Goal: Task Accomplishment & Management: Manage account settings

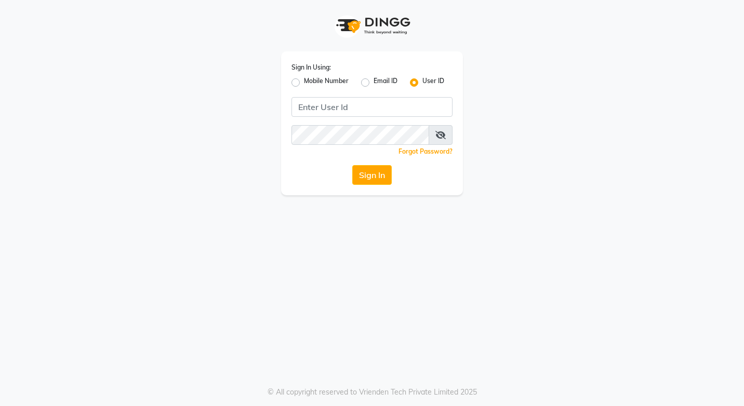
click at [304, 85] on label "Mobile Number" at bounding box center [326, 82] width 45 height 12
click at [304, 83] on input "Mobile Number" at bounding box center [307, 79] width 7 height 7
radio input "true"
radio input "false"
click at [332, 105] on input "Username" at bounding box center [383, 107] width 139 height 20
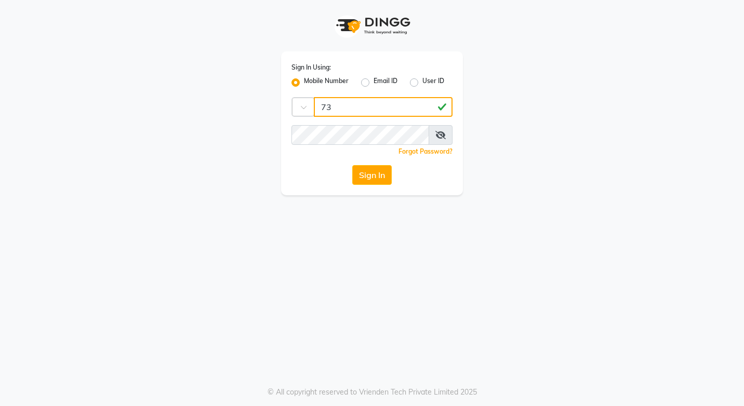
type input "7"
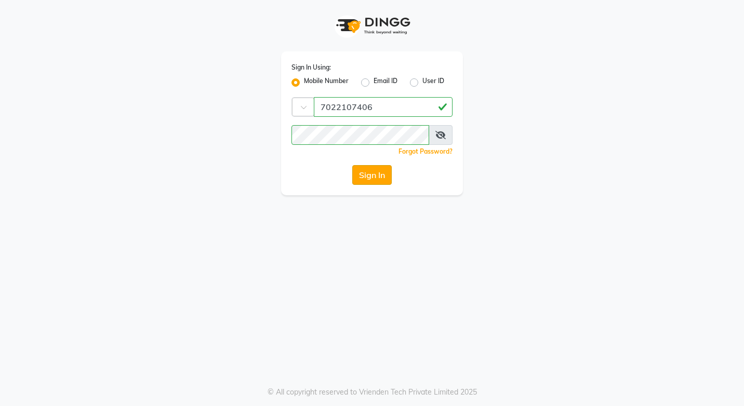
click at [370, 181] on button "Sign In" at bounding box center [372, 175] width 40 height 20
click at [371, 178] on button "Sign In" at bounding box center [372, 175] width 40 height 20
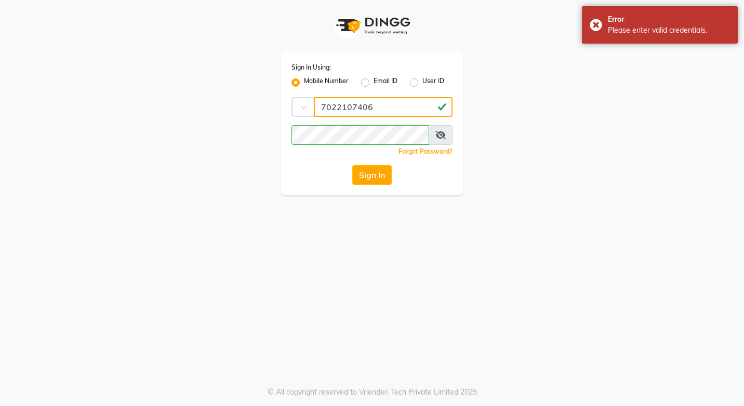
click at [384, 106] on input "7022107406" at bounding box center [383, 107] width 139 height 20
type input "7"
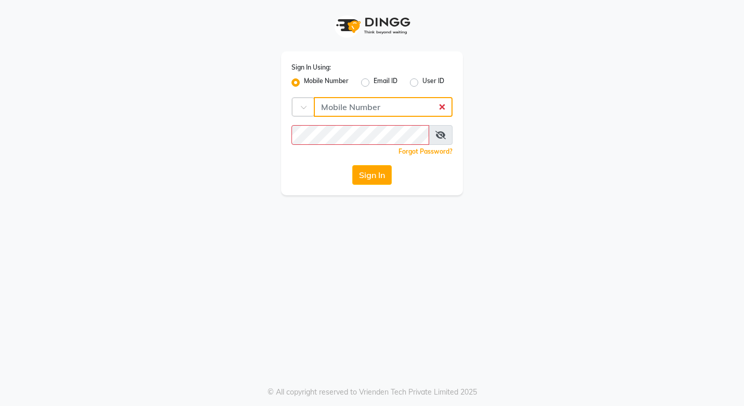
click at [346, 108] on input "Username" at bounding box center [383, 107] width 139 height 20
type input "7022107409"
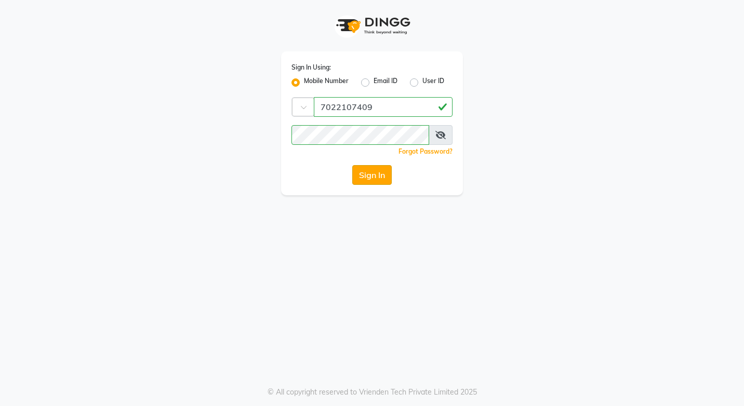
click at [372, 176] on button "Sign In" at bounding box center [372, 175] width 40 height 20
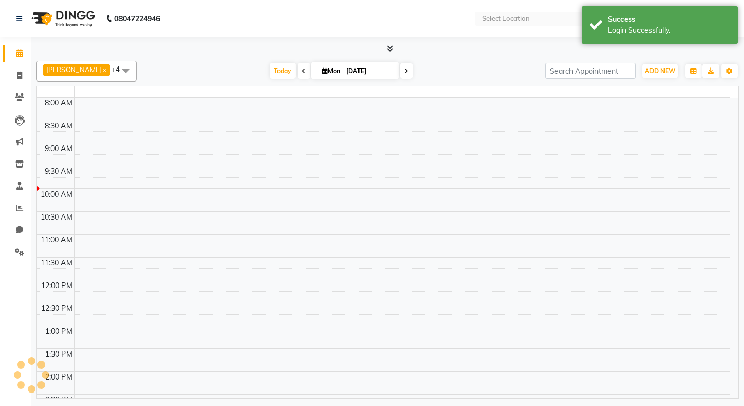
select select "en"
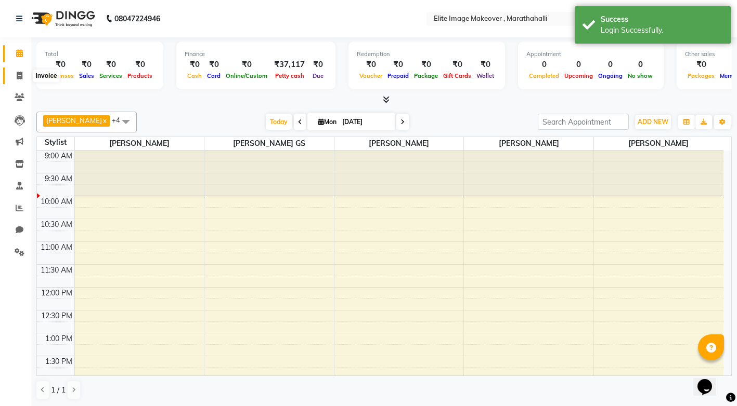
click at [17, 74] on icon at bounding box center [20, 76] width 6 height 8
select select "service"
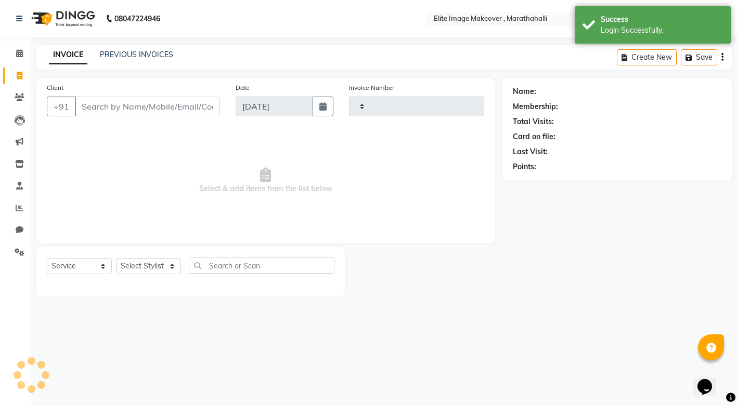
type input "0941"
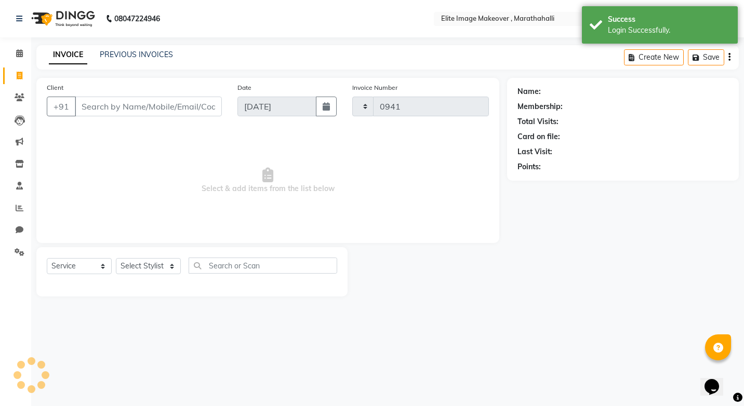
select select "8005"
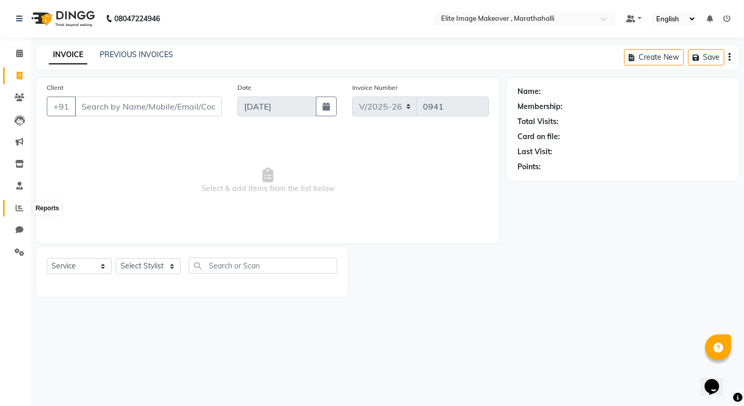
click at [19, 207] on icon at bounding box center [20, 208] width 8 height 8
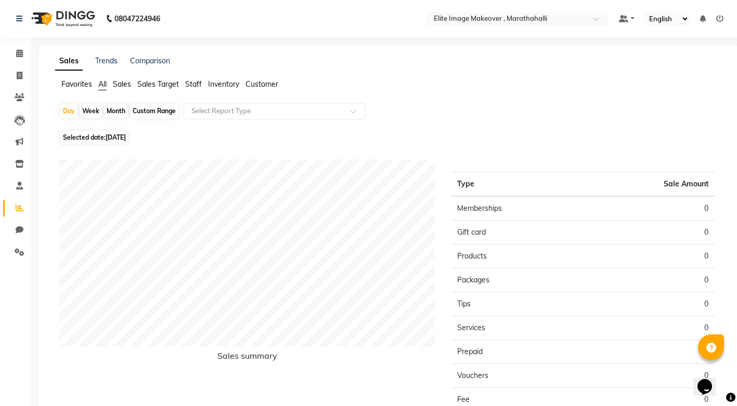
click at [114, 108] on div "Month" at bounding box center [116, 111] width 24 height 15
select select "9"
select select "2025"
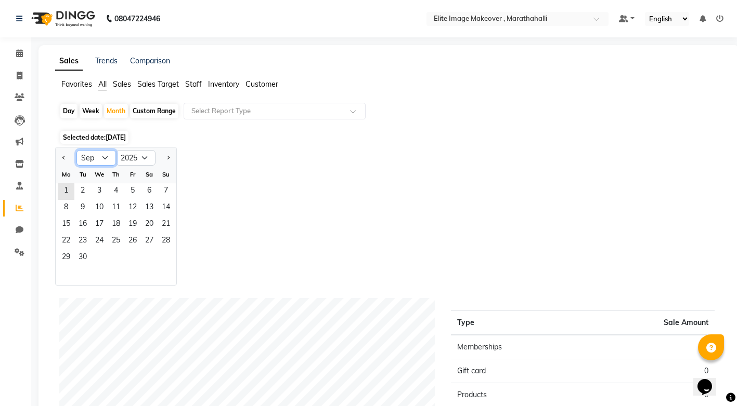
click at [98, 159] on select "Jan Feb Mar Apr May Jun [DATE] Aug Sep Oct Nov Dec" at bounding box center [96, 158] width 40 height 16
select select "8"
click at [76, 150] on select "Jan Feb Mar Apr May Jun [DATE] Aug Sep Oct Nov Dec" at bounding box center [96, 158] width 40 height 16
click at [193, 85] on span "Staff" at bounding box center [193, 84] width 17 height 9
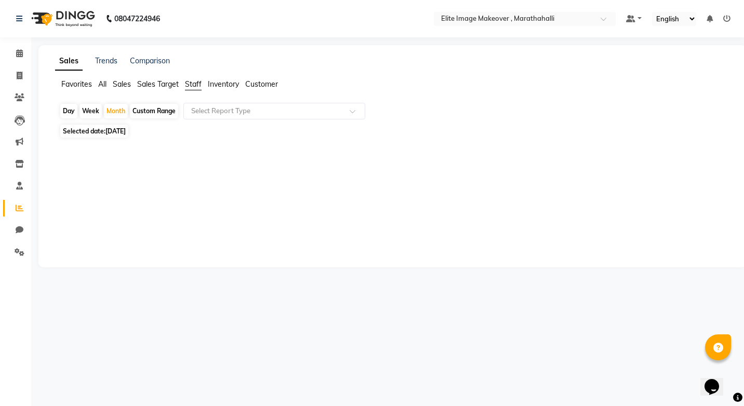
click at [189, 83] on span "Staff" at bounding box center [193, 84] width 17 height 9
click at [124, 85] on span "Sales" at bounding box center [122, 84] width 18 height 9
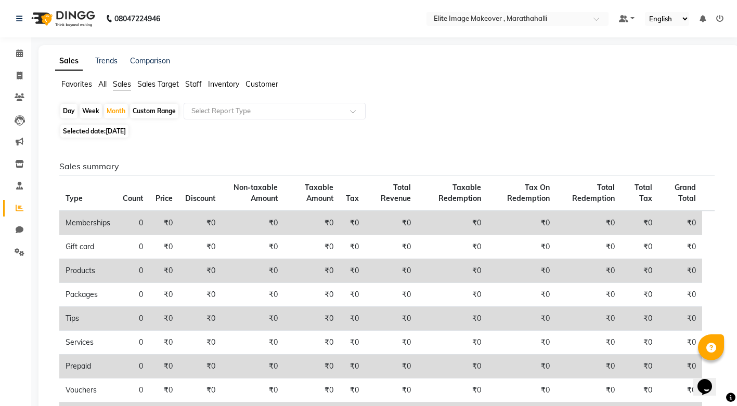
click at [125, 130] on span "[DATE]" at bounding box center [116, 131] width 20 height 8
select select "9"
select select "2025"
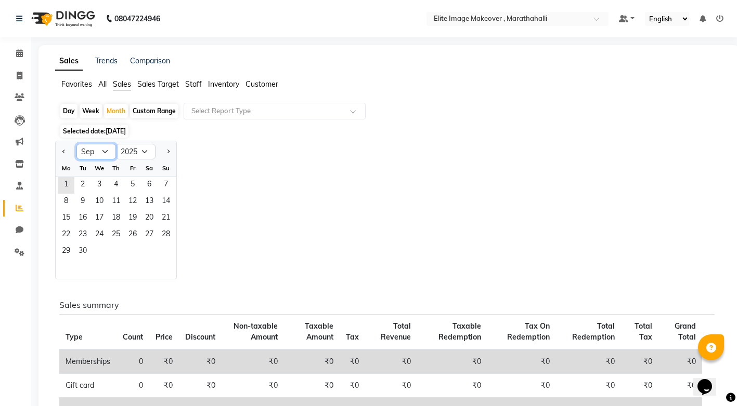
click at [110, 151] on select "Jan Feb Mar Apr May Jun [DATE] Aug Sep Oct Nov Dec" at bounding box center [96, 152] width 40 height 16
select select "8"
click at [76, 144] on select "Jan Feb Mar Apr May Jun [DATE] Aug Sep Oct Nov Dec" at bounding box center [96, 152] width 40 height 16
drag, startPoint x: 104, startPoint y: 161, endPoint x: 108, endPoint y: 261, distance: 100.9
click at [108, 261] on div at bounding box center [116, 269] width 121 height 19
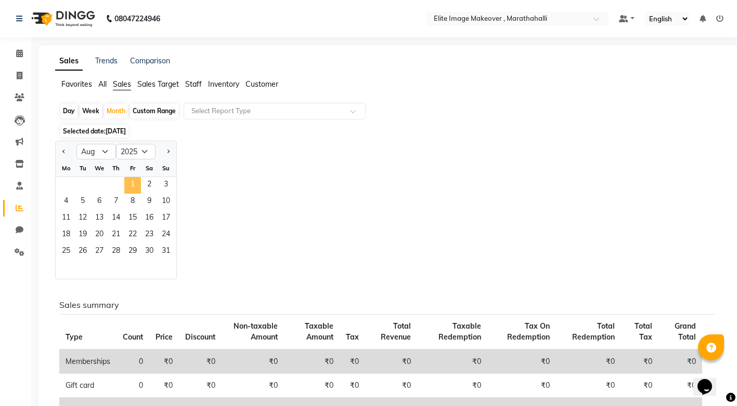
click at [128, 183] on span "1" at bounding box center [132, 185] width 17 height 17
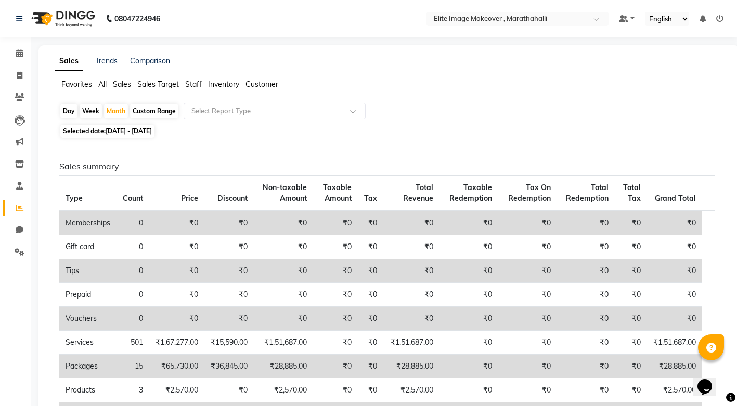
click at [170, 85] on span "Sales Target" at bounding box center [158, 84] width 42 height 9
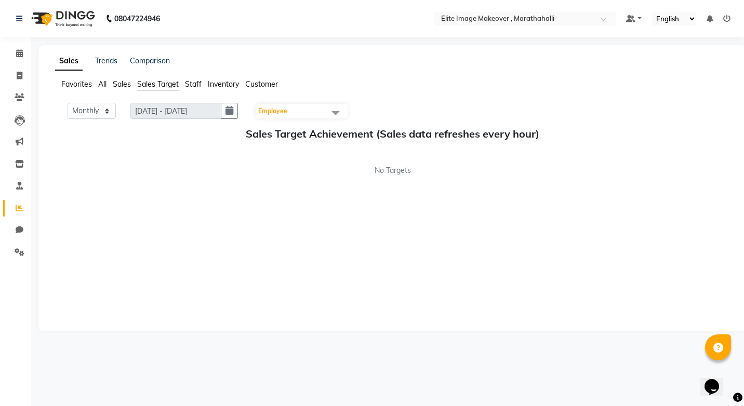
click at [189, 82] on span "Staff" at bounding box center [193, 84] width 17 height 9
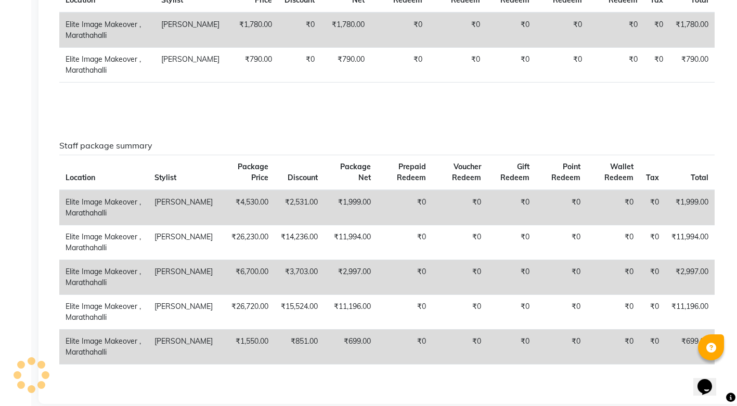
scroll to position [885, 0]
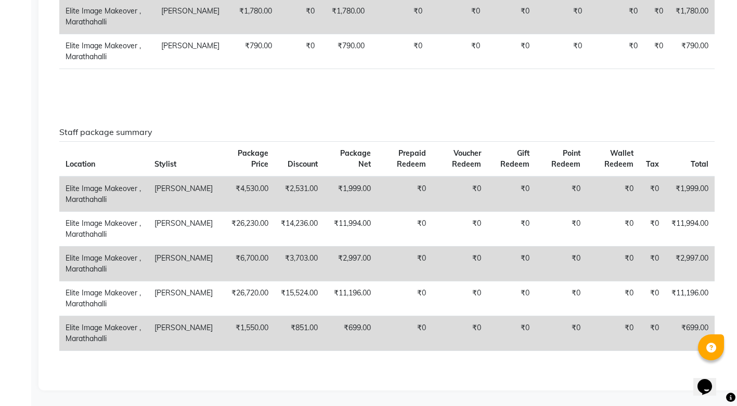
select select "service"
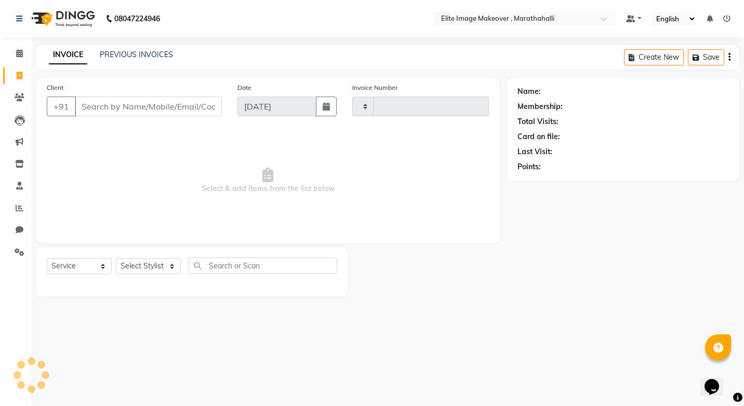
type input "0941"
select select "8005"
click at [19, 146] on span at bounding box center [19, 142] width 18 height 12
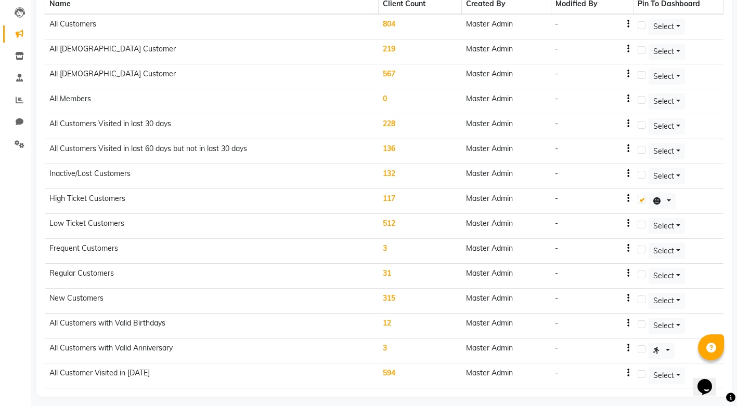
scroll to position [114, 0]
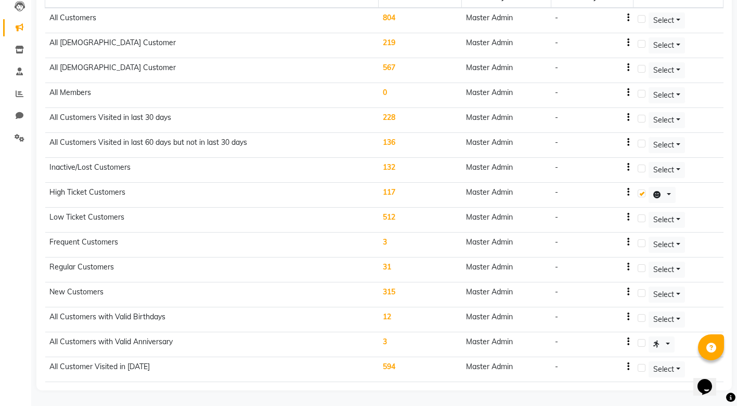
select select "service"
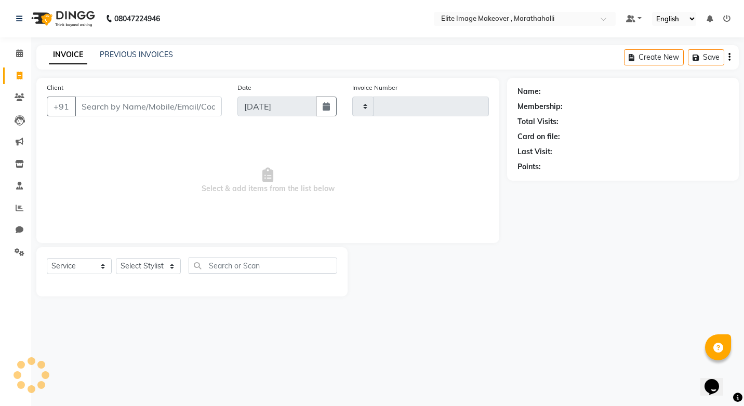
type input "0941"
select select "8005"
click at [21, 208] on icon at bounding box center [20, 208] width 8 height 8
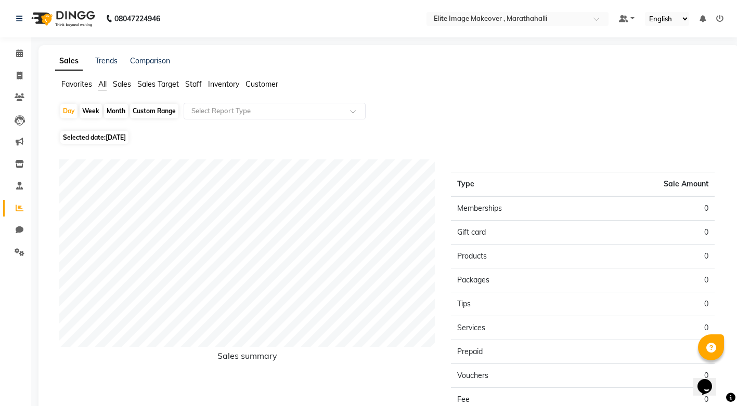
click at [195, 85] on span "Staff" at bounding box center [193, 84] width 17 height 9
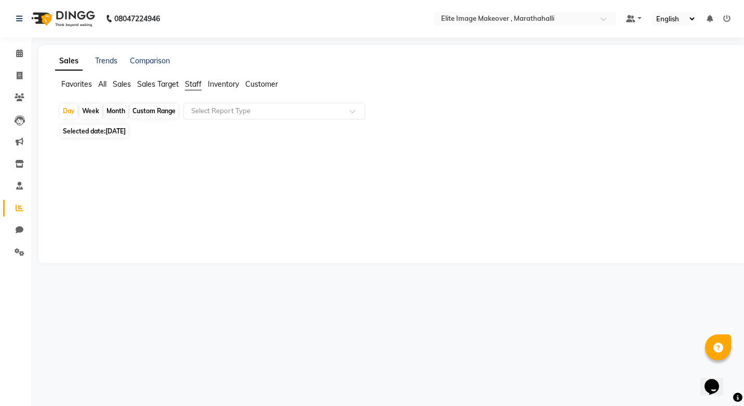
click at [126, 133] on span "[DATE]" at bounding box center [116, 131] width 20 height 8
select select "9"
select select "2025"
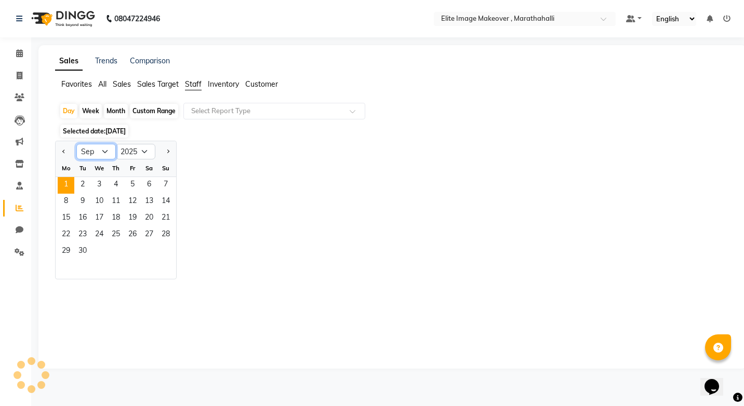
click at [111, 151] on select "Jan Feb Mar Apr May Jun [DATE] Aug Sep Oct Nov Dec" at bounding box center [96, 152] width 40 height 16
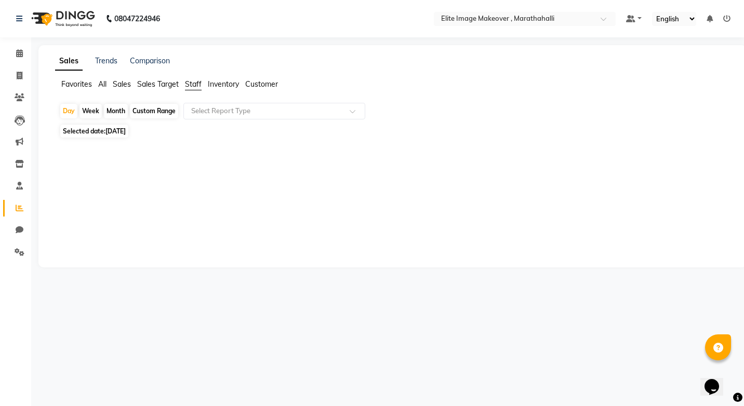
click at [94, 134] on span "Selected date: [DATE]" at bounding box center [94, 131] width 68 height 13
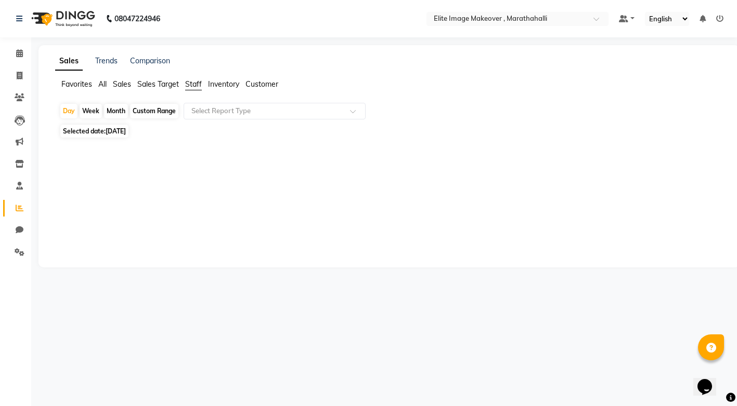
select select "9"
select select "2025"
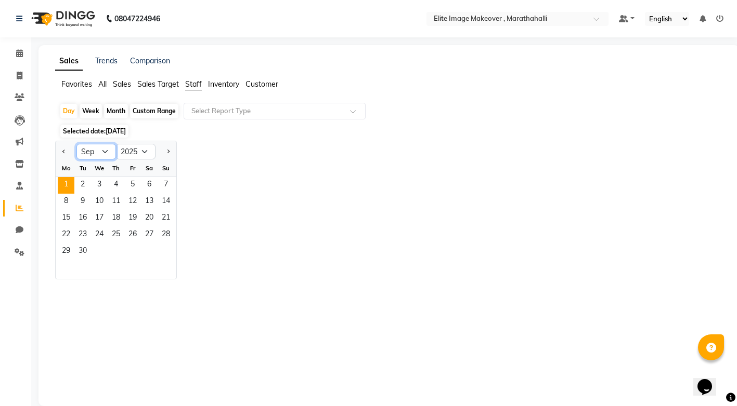
click at [100, 151] on select "Jan Feb Mar Apr May Jun [DATE] Aug Sep Oct Nov Dec" at bounding box center [96, 152] width 40 height 16
select select "8"
click at [76, 144] on select "Jan Feb Mar Apr May Jun [DATE] Aug Sep Oct Nov Dec" at bounding box center [96, 152] width 40 height 16
click at [134, 184] on span "1" at bounding box center [132, 185] width 17 height 17
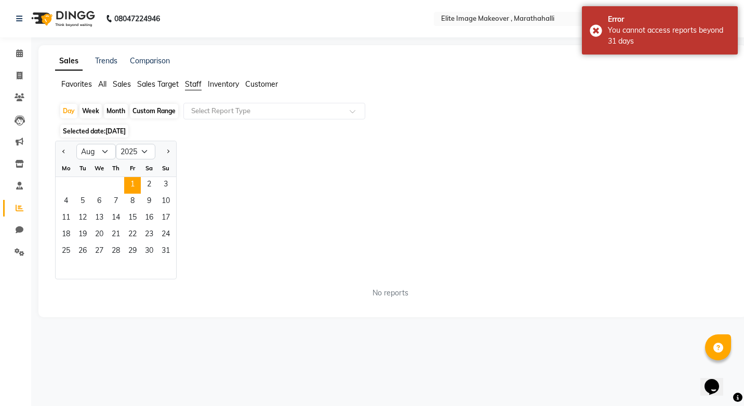
click at [121, 114] on div "Month" at bounding box center [116, 111] width 24 height 15
select select "8"
select select "2025"
click at [121, 112] on div "Month" at bounding box center [116, 111] width 24 height 15
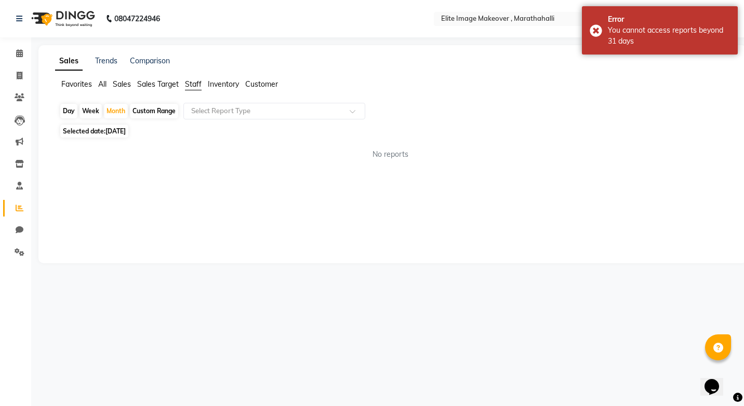
click at [120, 133] on span "[DATE]" at bounding box center [116, 131] width 20 height 8
select select "8"
select select "2025"
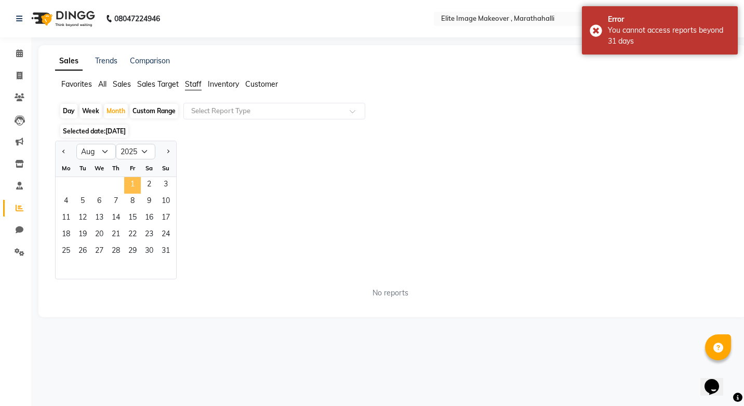
click at [130, 181] on span "1" at bounding box center [132, 185] width 17 height 17
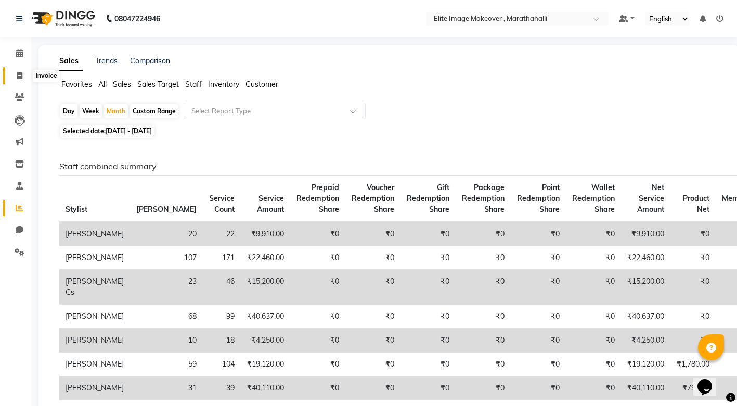
click at [17, 78] on icon at bounding box center [20, 76] width 6 height 8
select select "service"
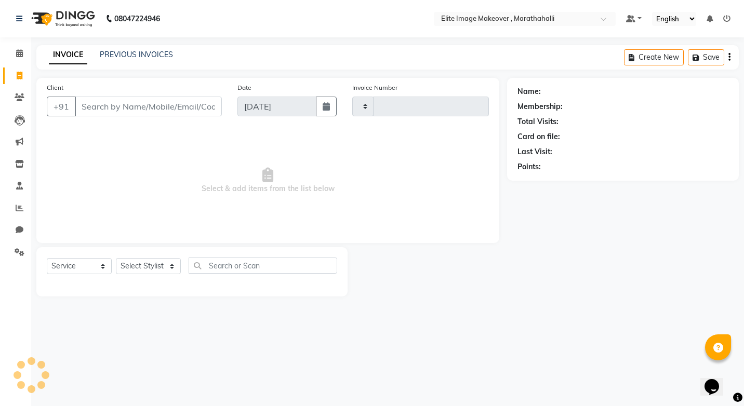
type input "0941"
select select "8005"
